Goal: Task Accomplishment & Management: Manage account settings

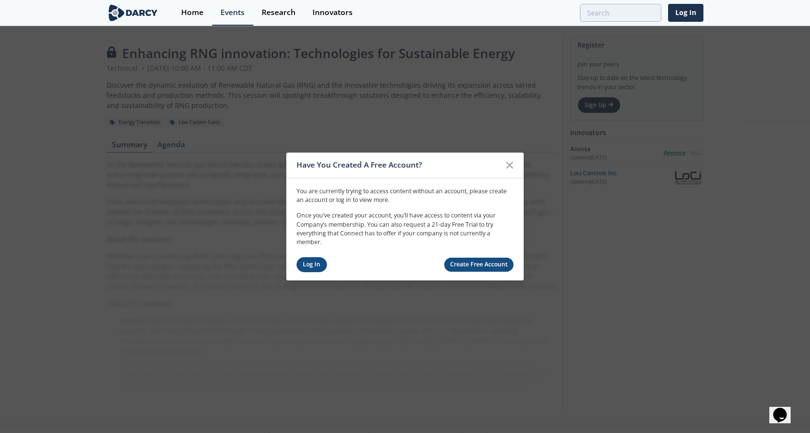
click at [313, 265] on link "Log In" at bounding box center [312, 264] width 31 height 15
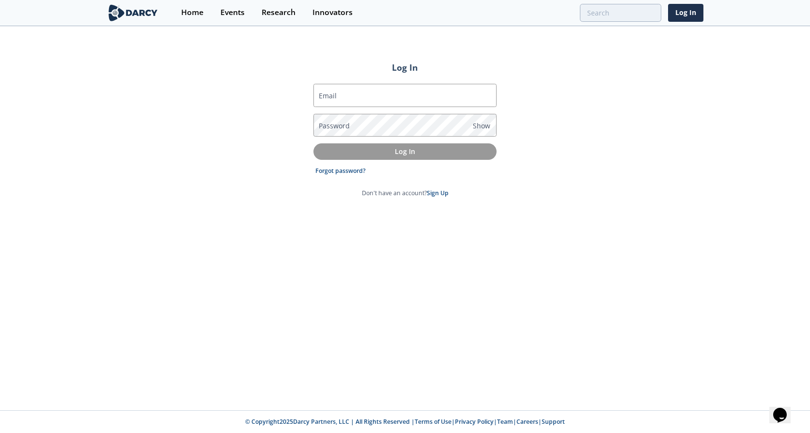
type input "[EMAIL_ADDRESS][PERSON_NAME][DOMAIN_NAME]"
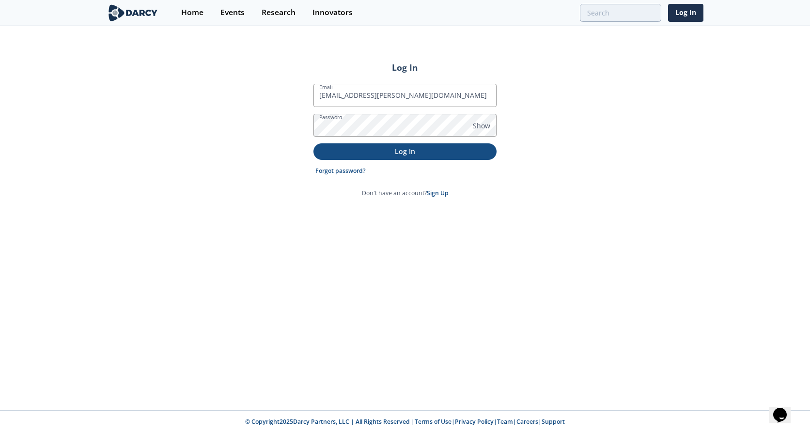
click at [425, 149] on p "Log In" at bounding box center [405, 151] width 170 height 10
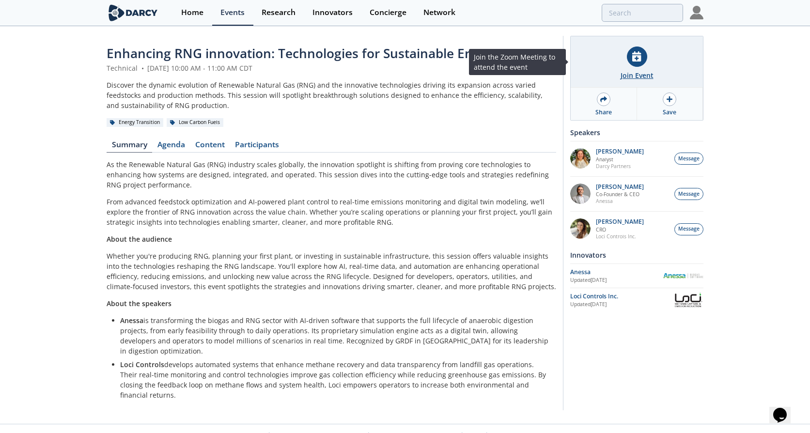
click at [643, 64] on div at bounding box center [637, 57] width 20 height 20
